Goal: Information Seeking & Learning: Learn about a topic

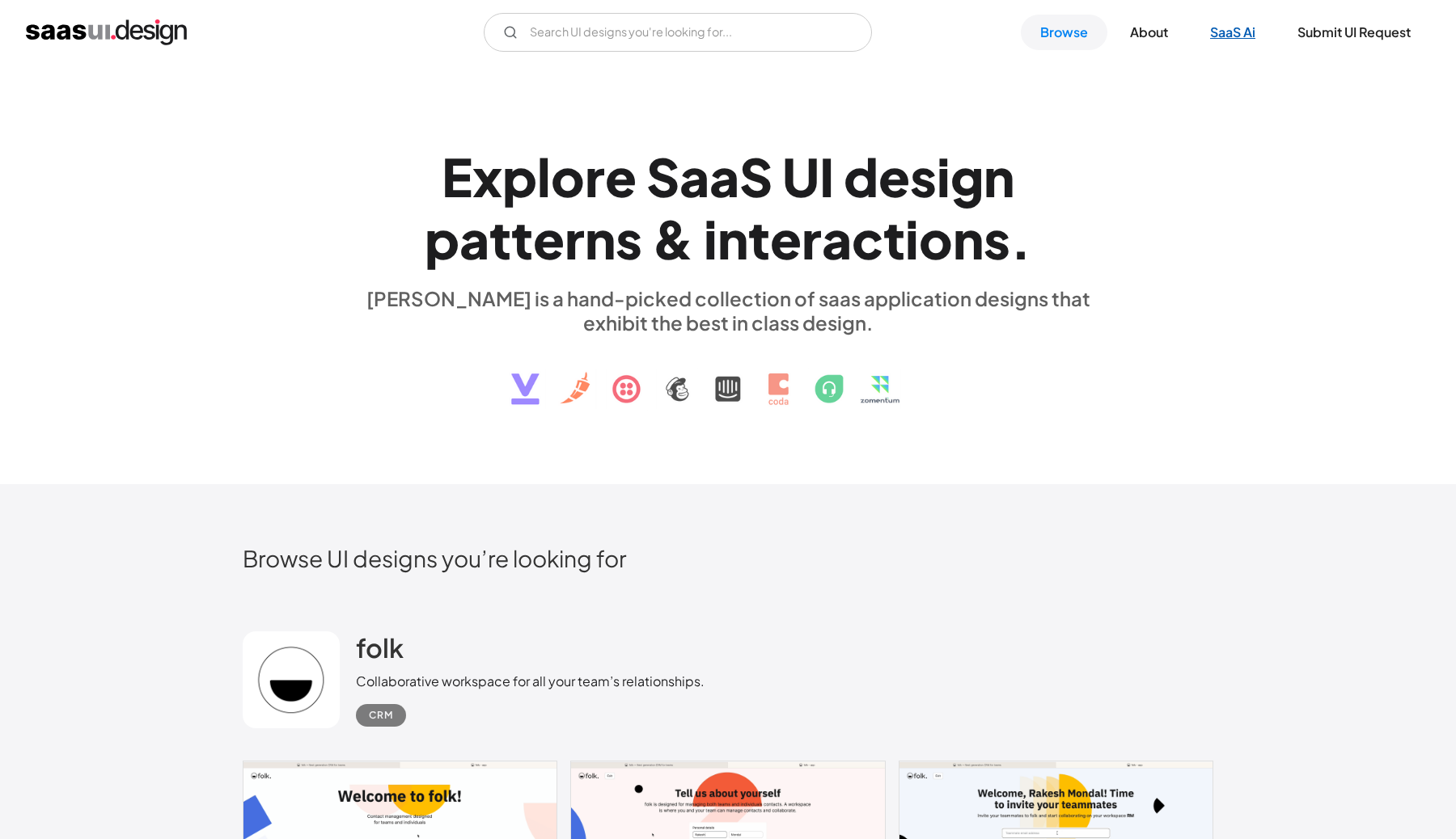
click at [1215, 33] on link "SaaS Ai" at bounding box center [1232, 32] width 84 height 35
click at [1129, 182] on div "E x p l o r e S a a S U I d e s i g n p a t t e r n s & i n t e r a c t i o n s…" at bounding box center [728, 273] width 970 height 290
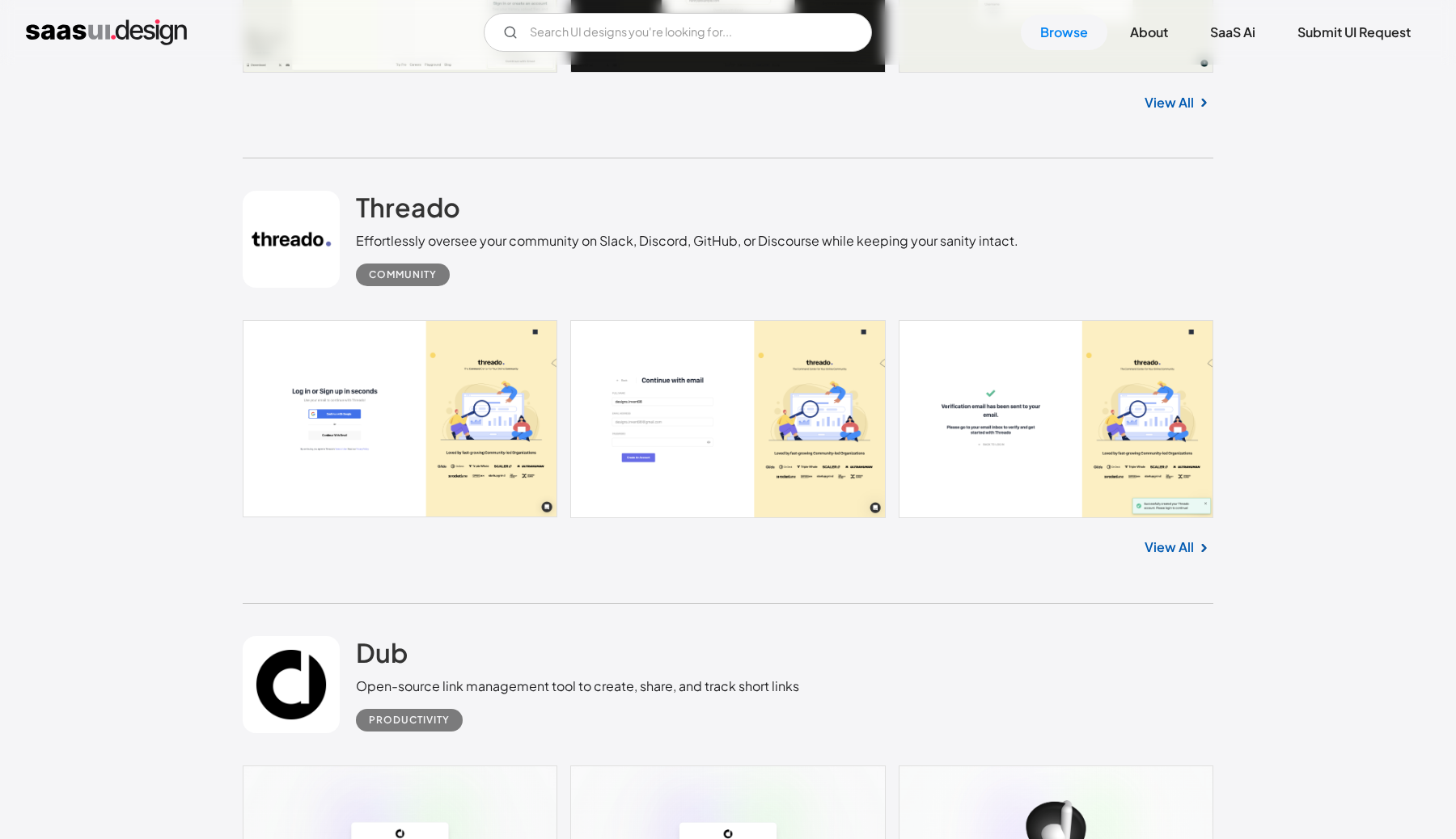
scroll to position [3427, 0]
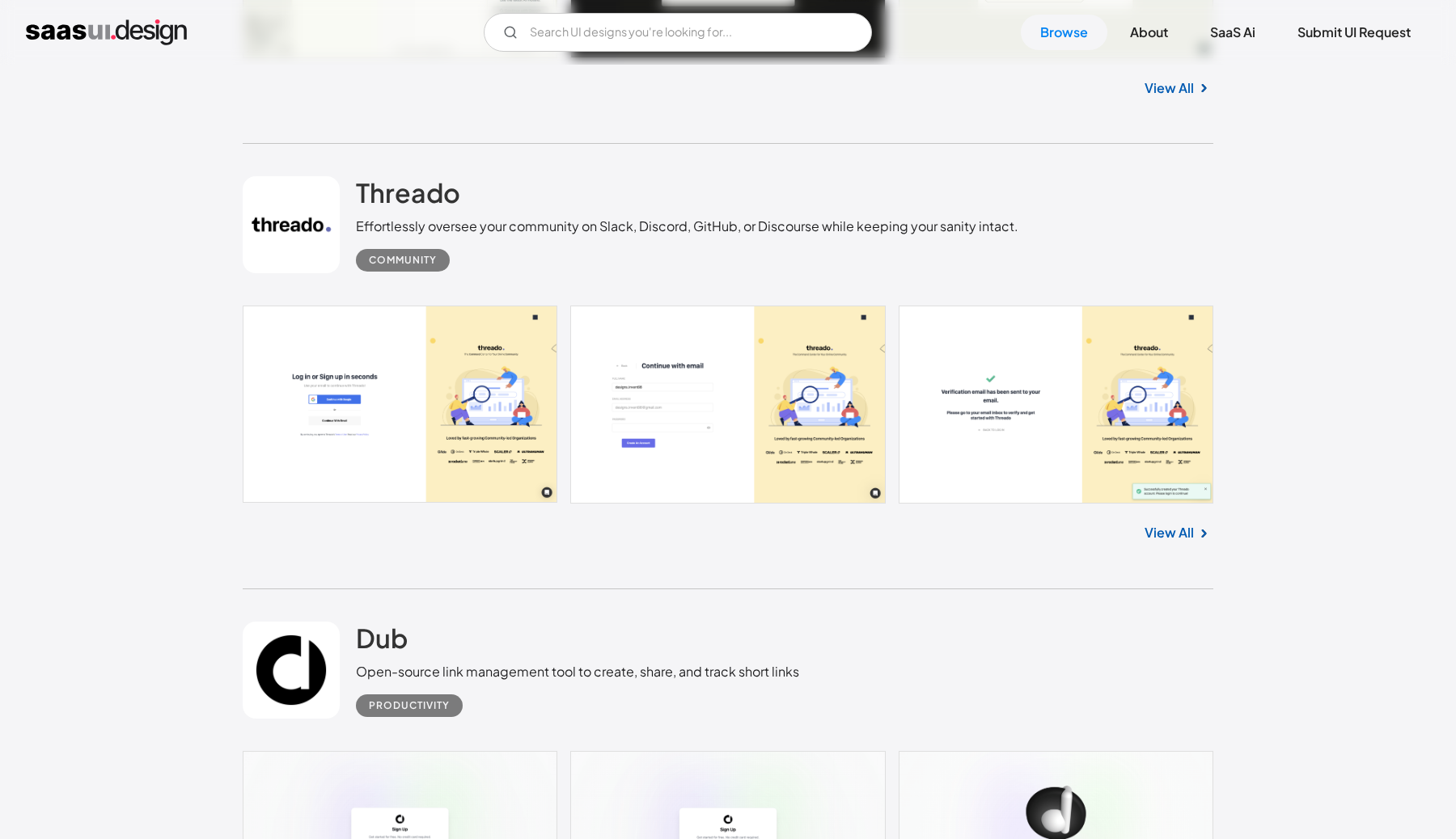
click at [670, 231] on div "Effortlessly oversee your community on Slack, Discord, GitHub, or Discourse whi…" at bounding box center [686, 226] width 663 height 19
click at [373, 200] on h2 "Threado" at bounding box center [407, 192] width 104 height 32
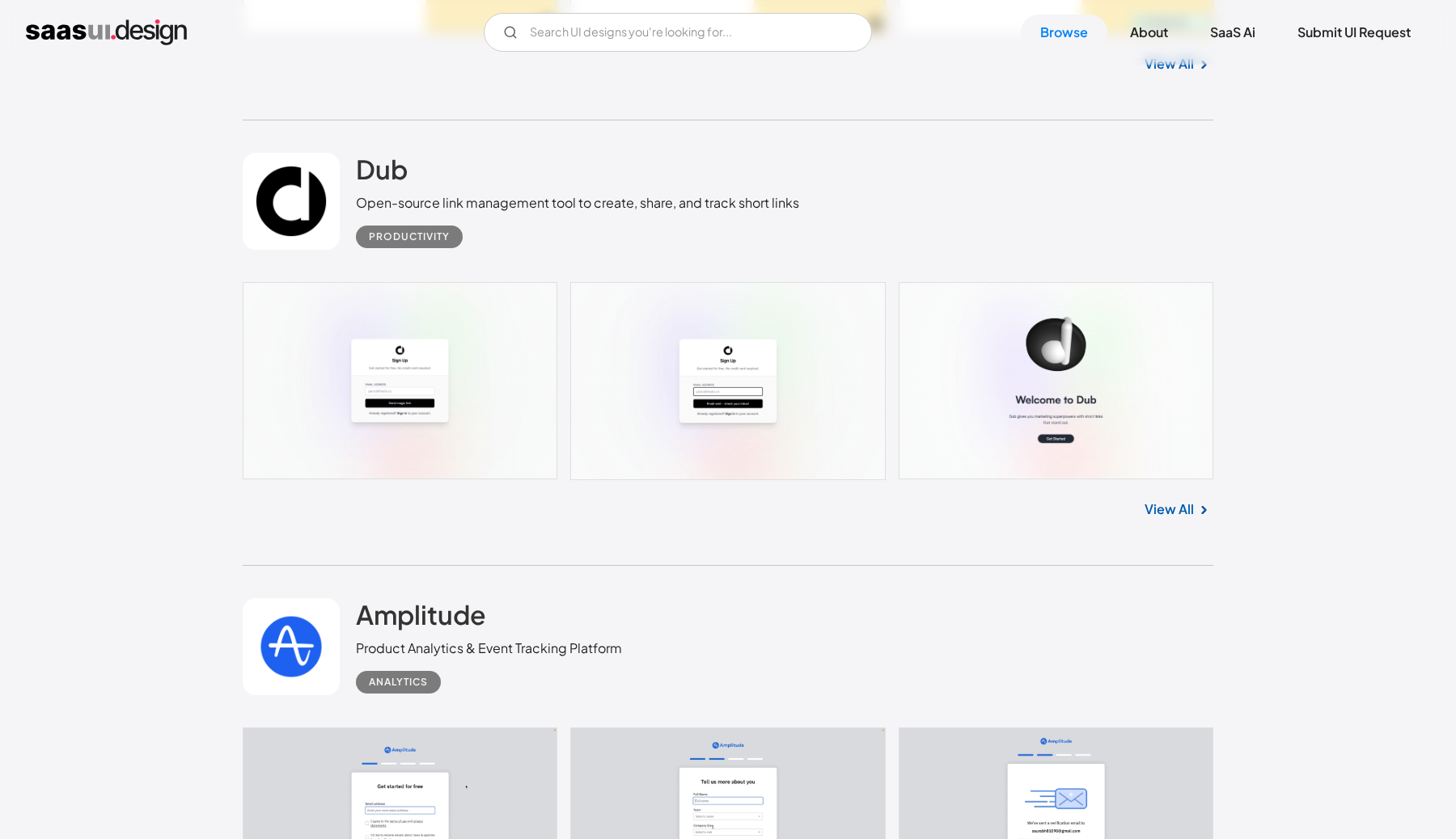
scroll to position [3916, 0]
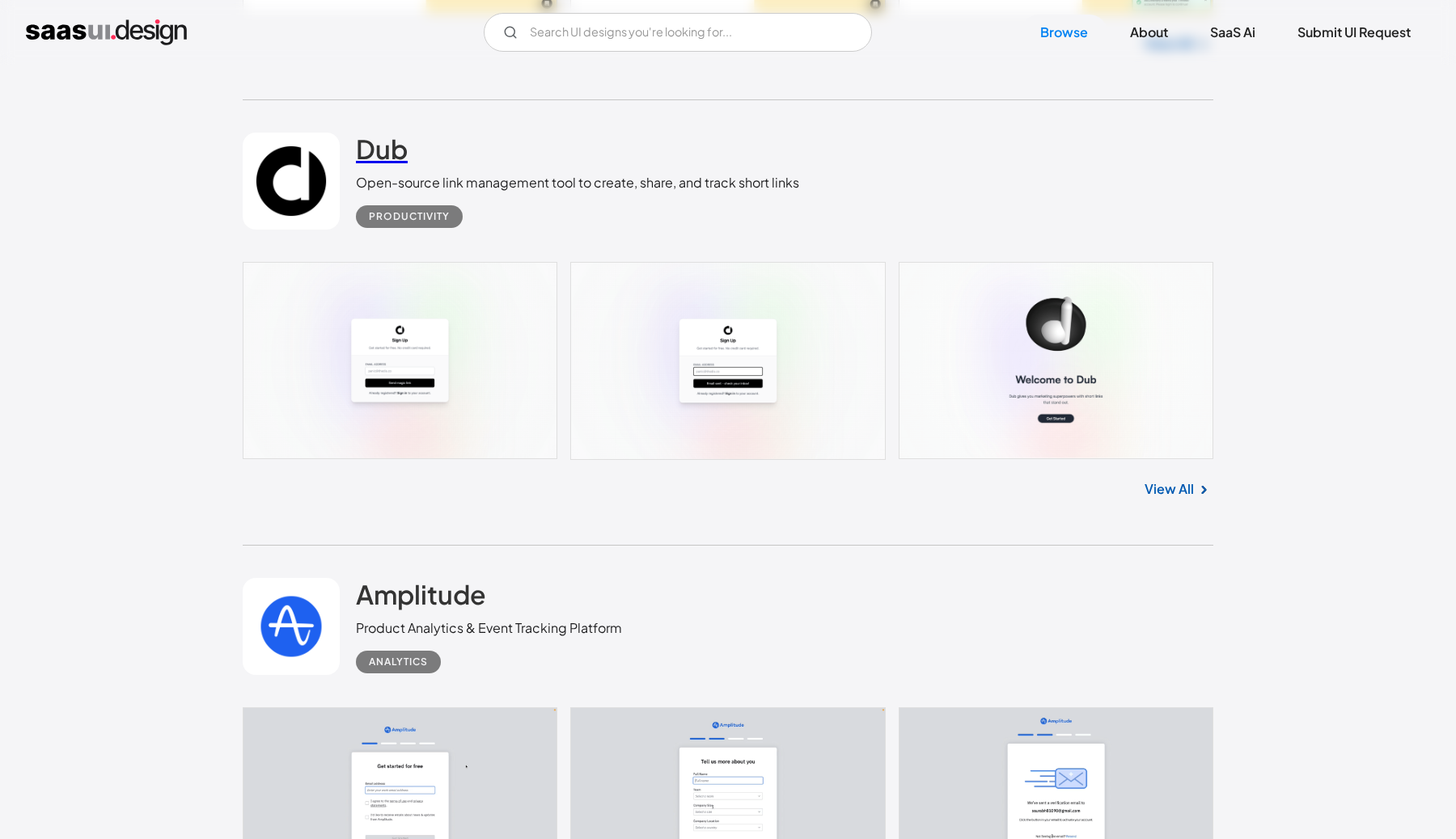
click at [381, 161] on h2 "Dub" at bounding box center [381, 149] width 52 height 32
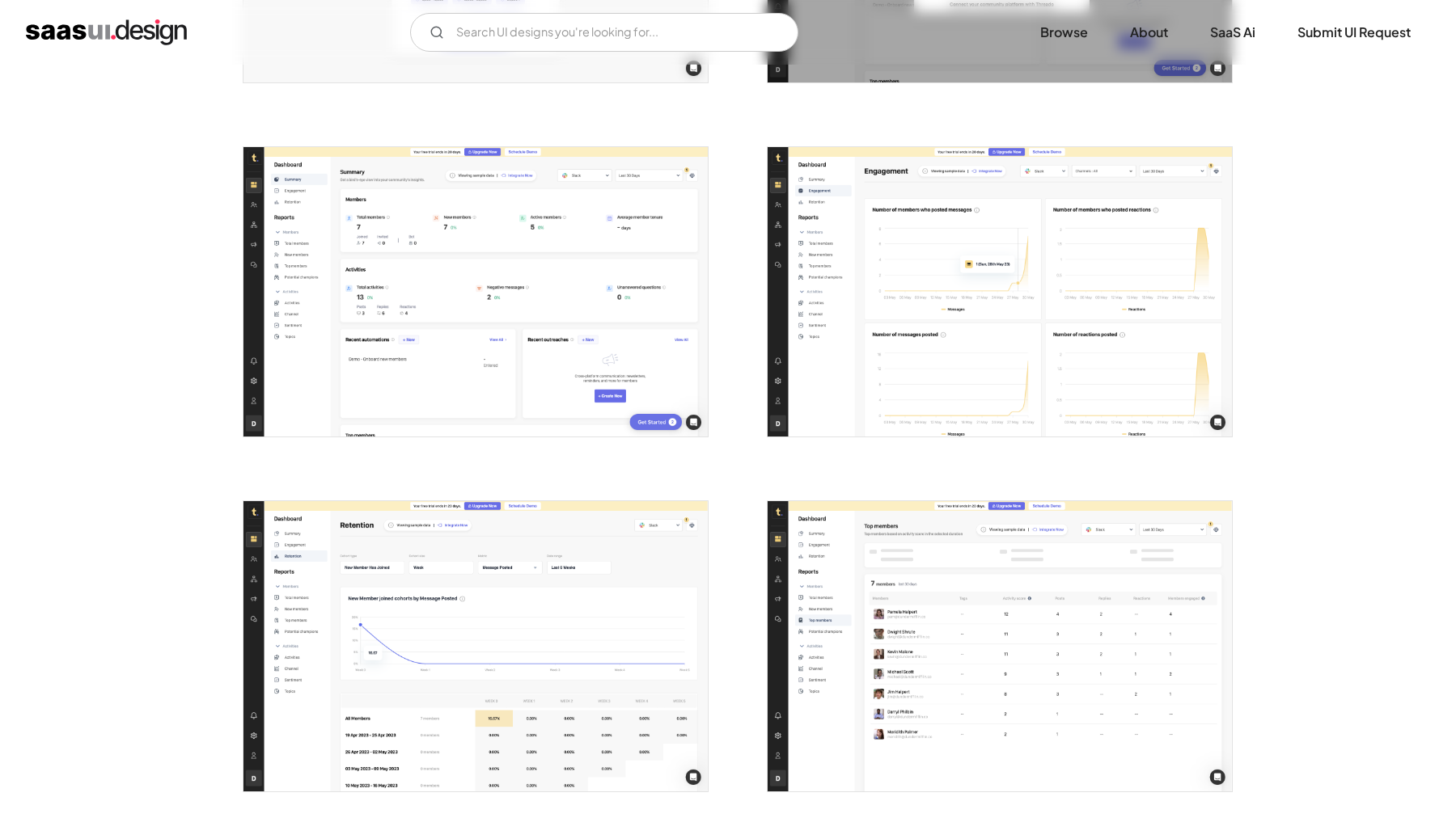
scroll to position [1275, 0]
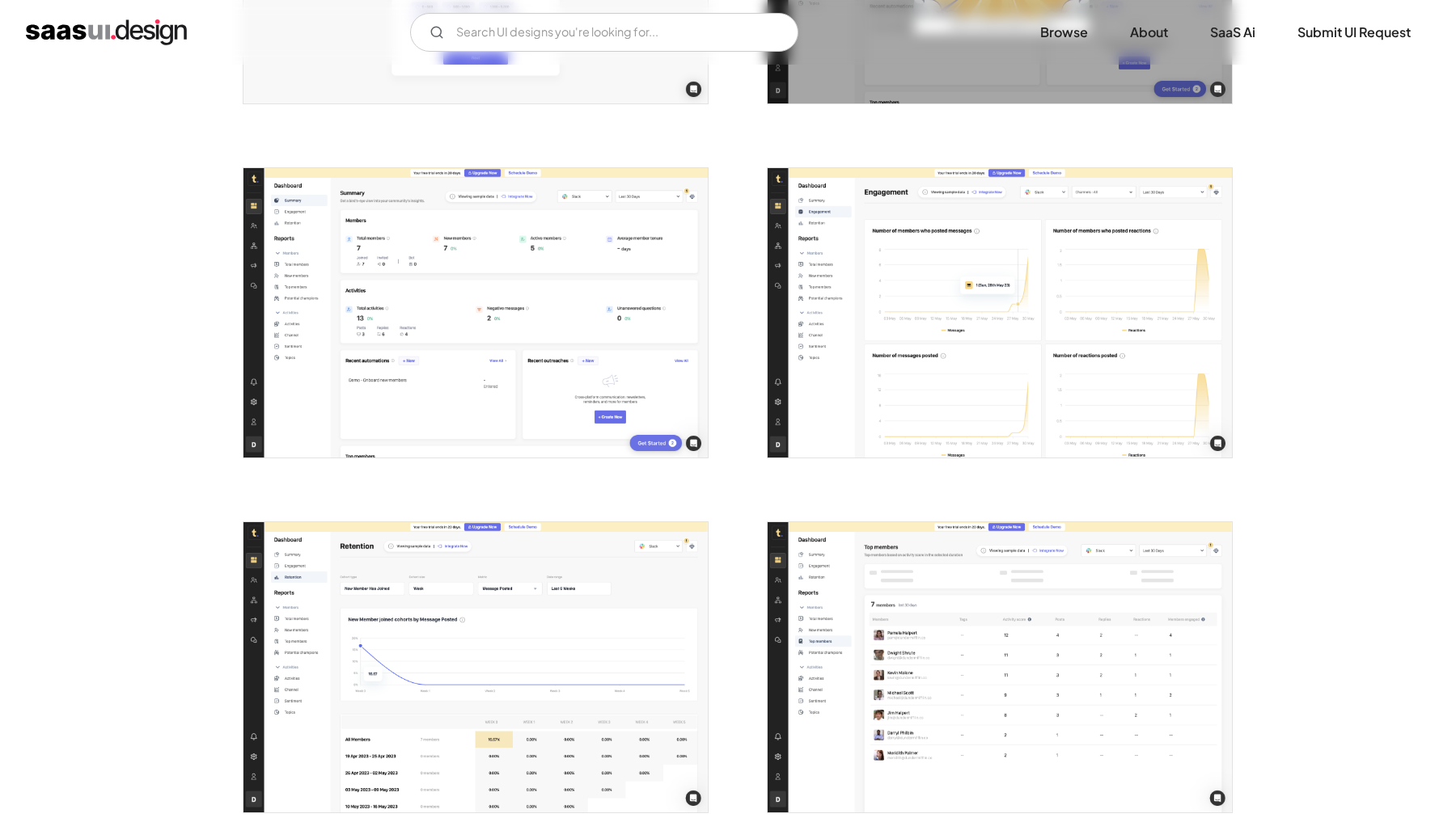
click at [438, 275] on img "open lightbox" at bounding box center [476, 313] width 465 height 290
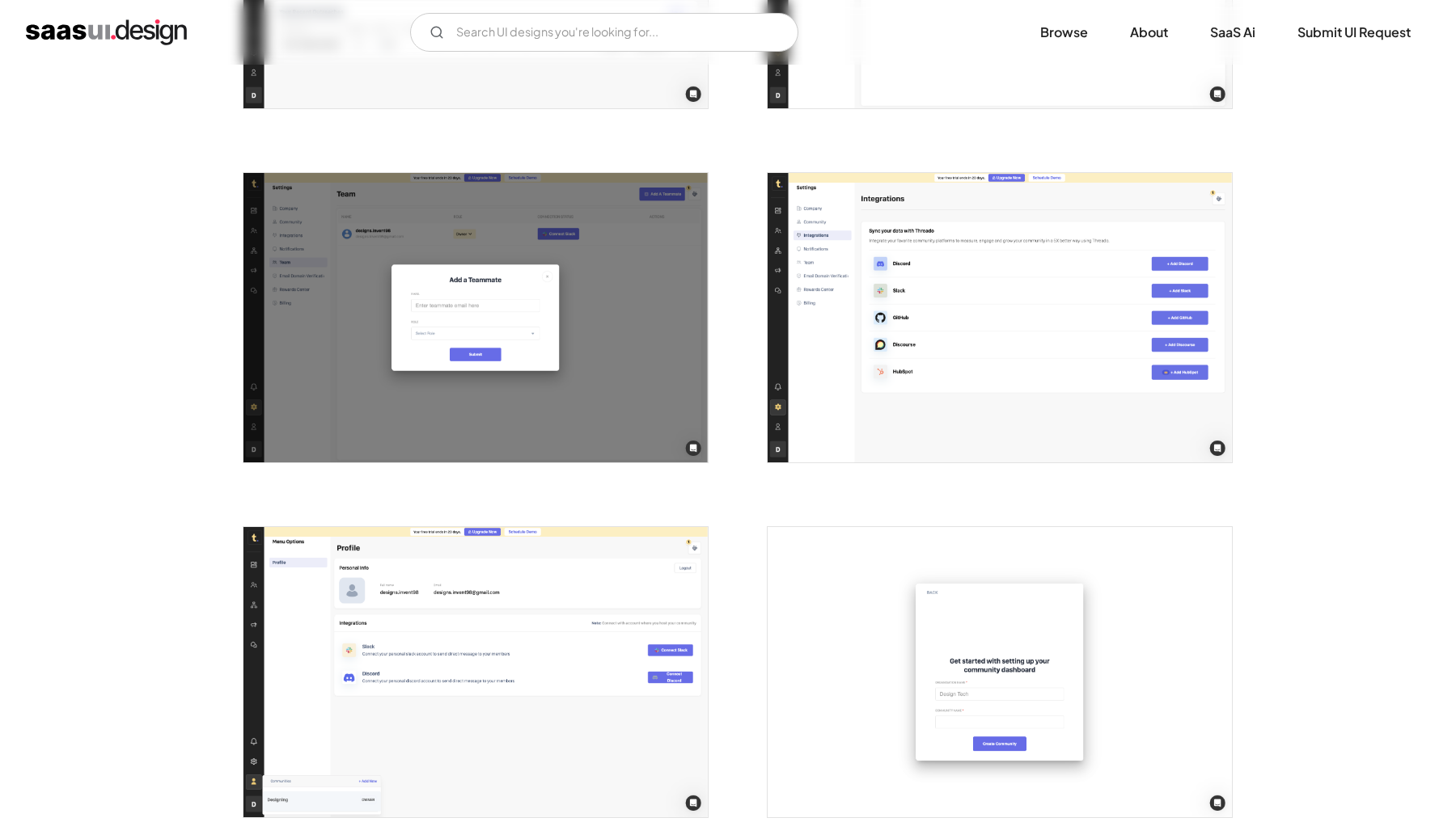
scroll to position [3733, 0]
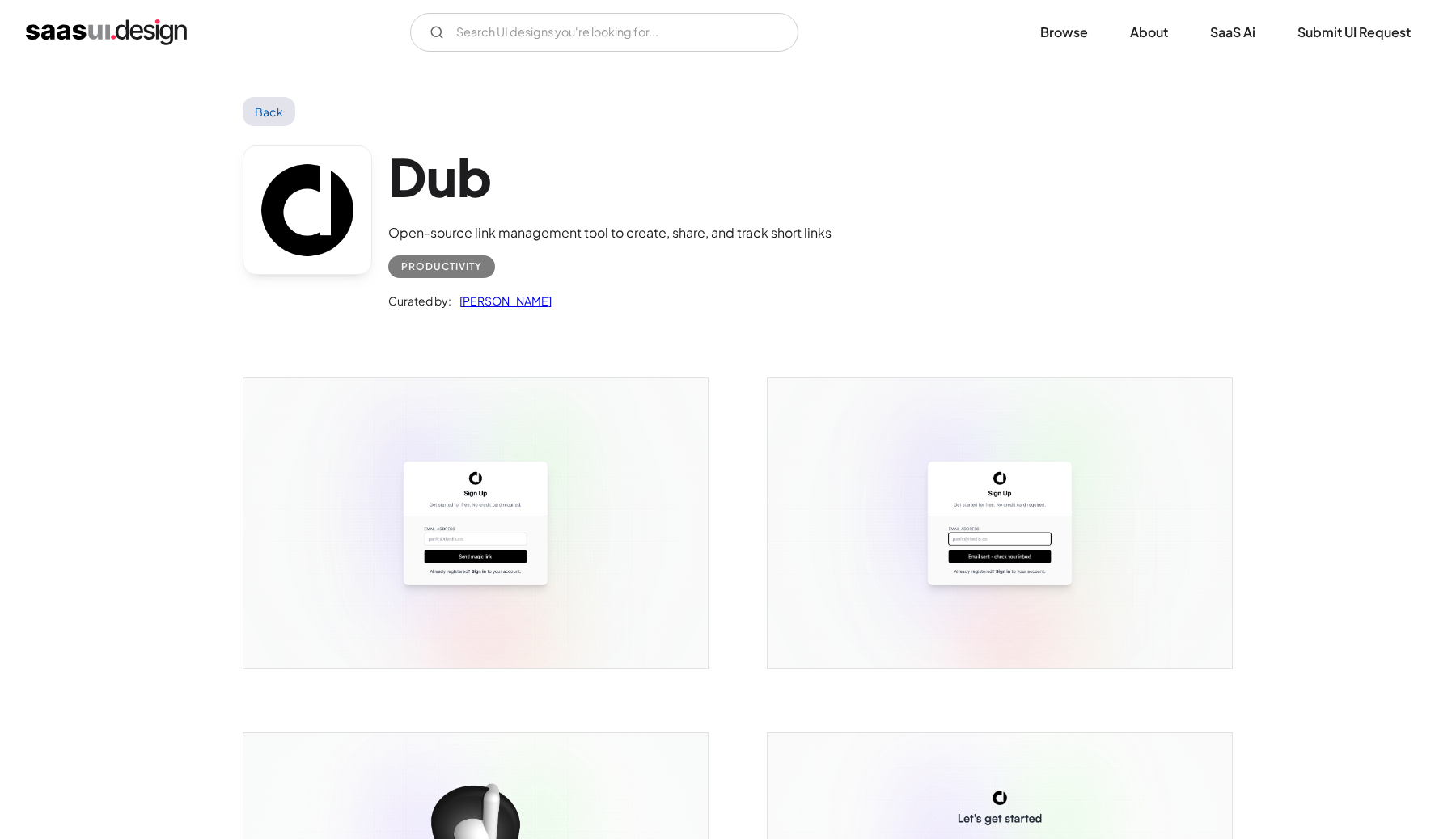
click at [547, 507] on img "open lightbox" at bounding box center [476, 524] width 465 height 290
